Goal: Complete application form: Complete application form

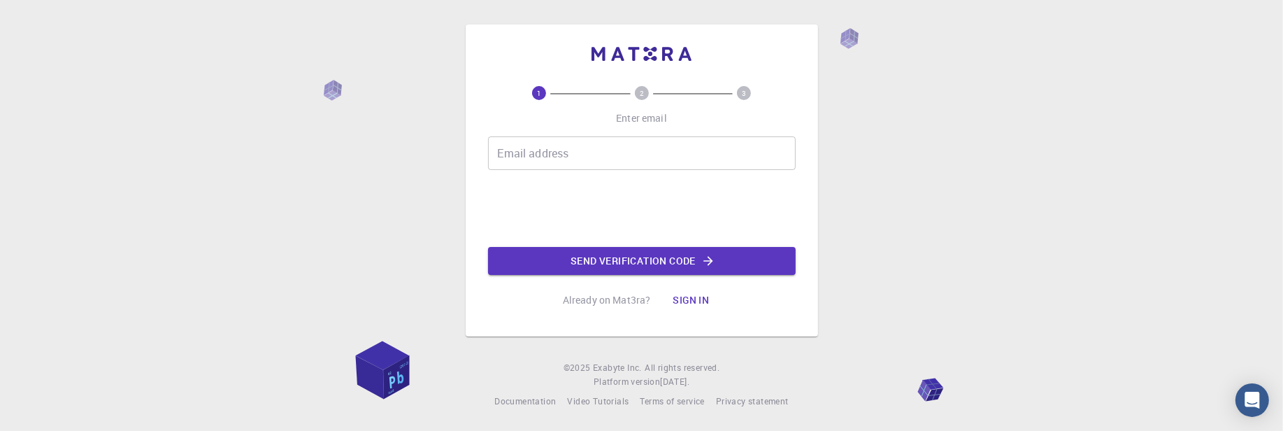
click at [678, 150] on input "Email address" at bounding box center [642, 153] width 308 height 34
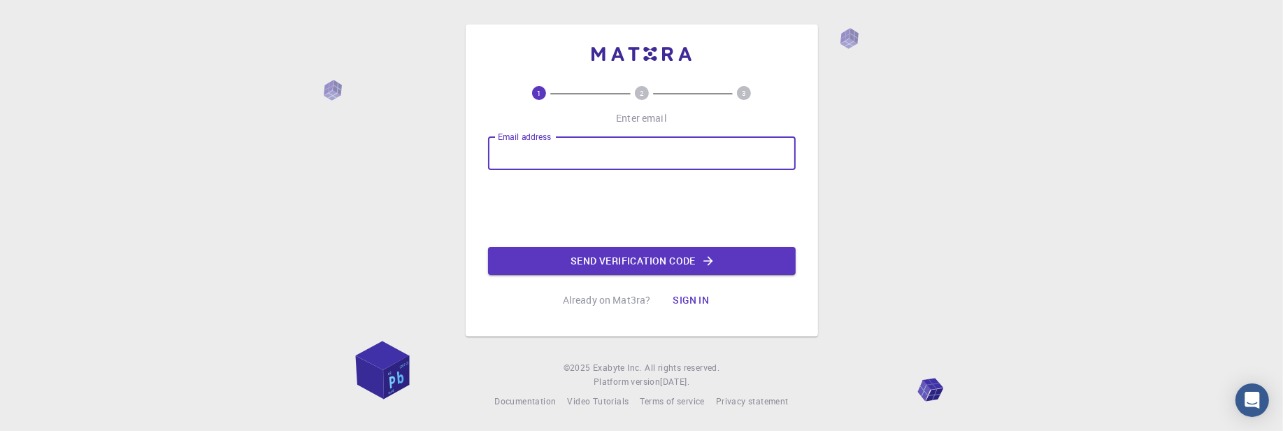
type input "[EMAIL_ADDRESS][DOMAIN_NAME]"
click at [633, 266] on button "Send verification code" at bounding box center [642, 261] width 308 height 28
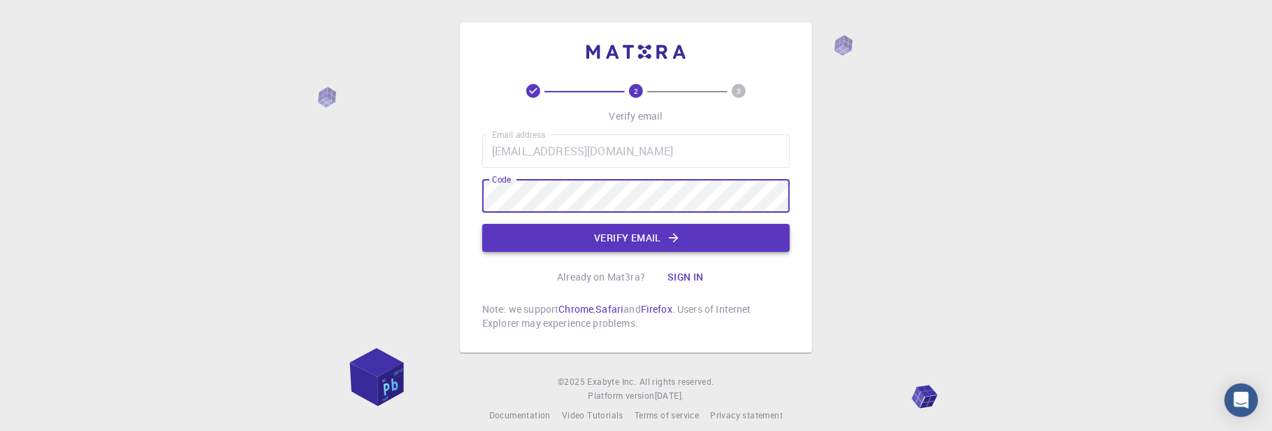
click at [612, 238] on button "Verify email" at bounding box center [636, 238] width 308 height 28
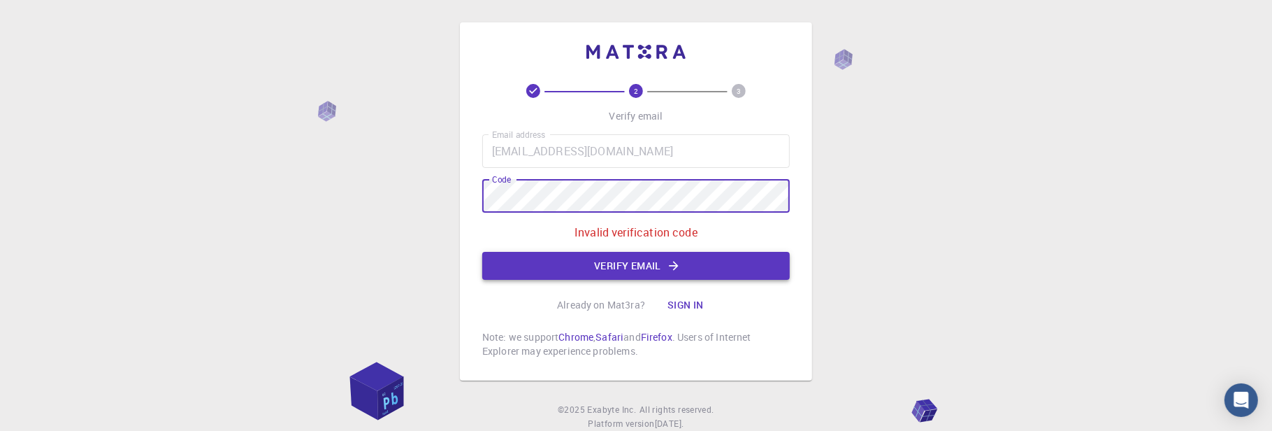
click at [596, 268] on button "Verify email" at bounding box center [636, 266] width 308 height 28
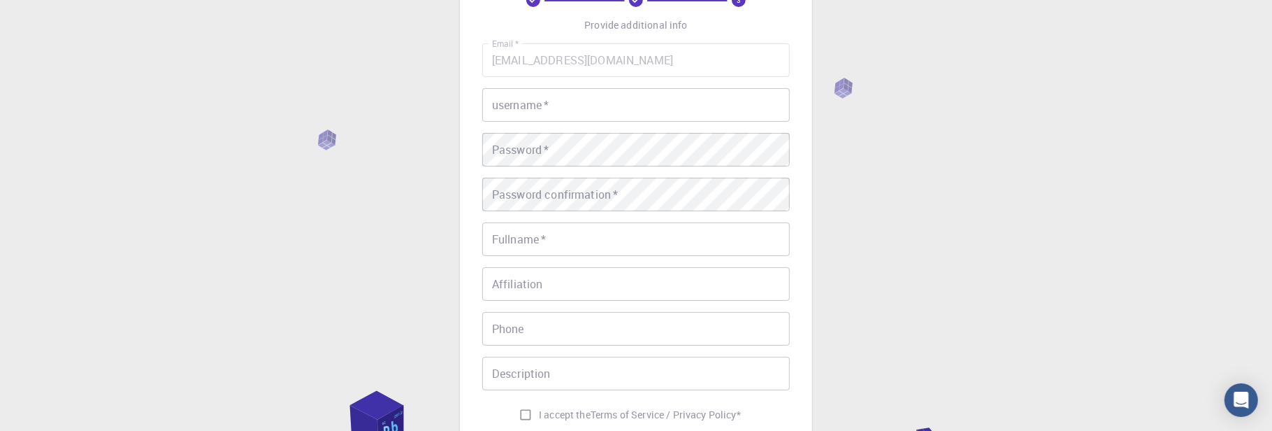
scroll to position [71, 0]
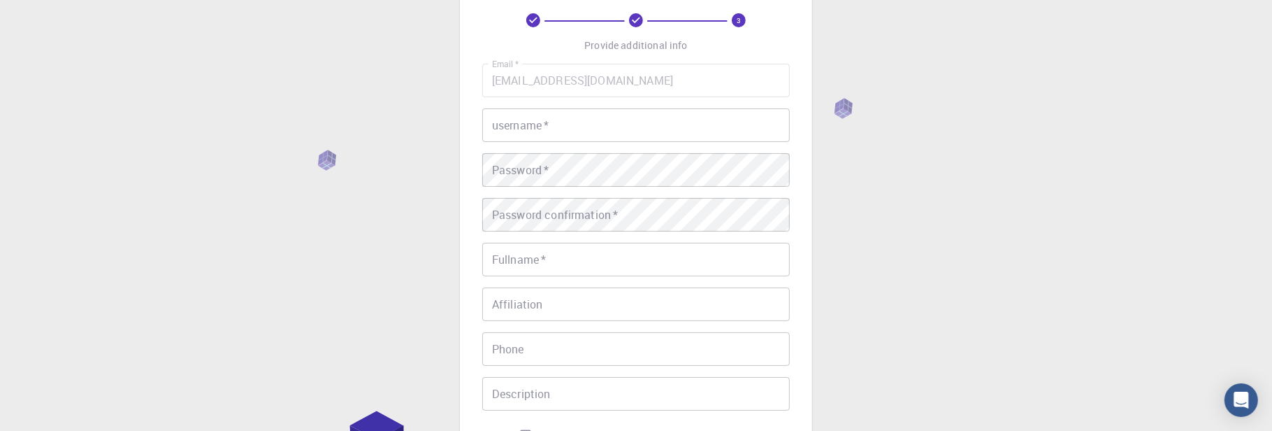
click at [576, 117] on input "username   *" at bounding box center [636, 125] width 308 height 34
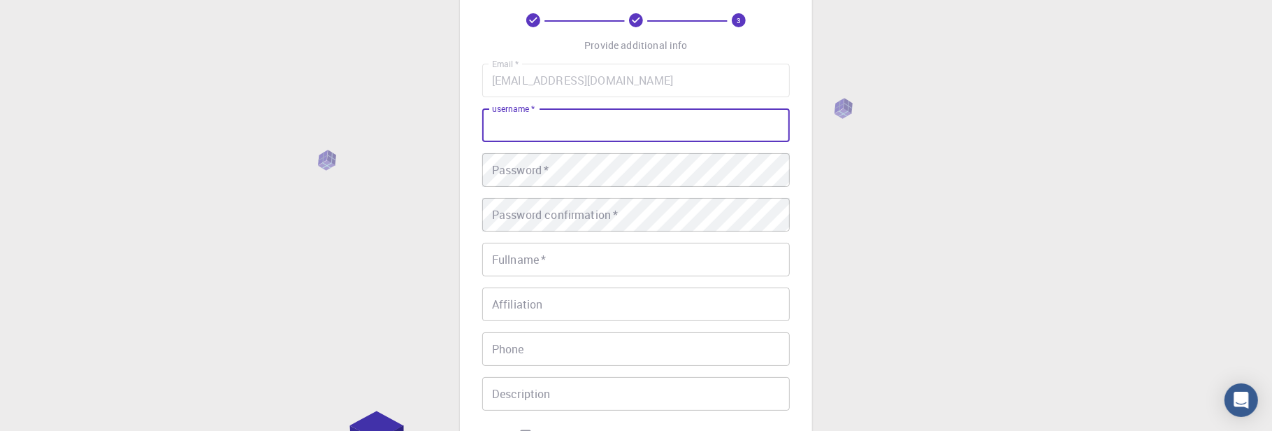
click at [923, 213] on div "3 Provide additional info Email   * [EMAIL_ADDRESS][DOMAIN_NAME] Email   * user…" at bounding box center [636, 285] width 1272 height 712
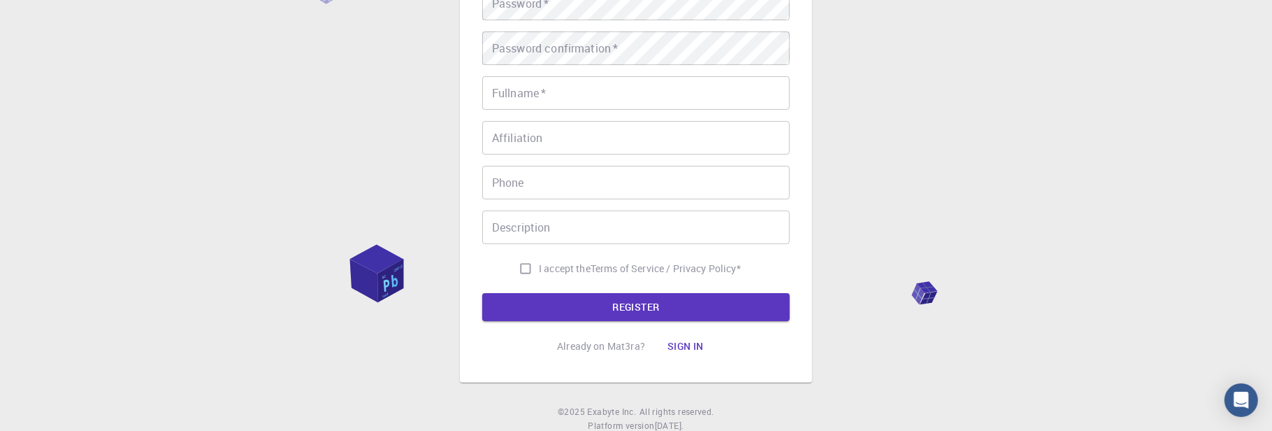
scroll to position [280, 0]
